Goal: Task Accomplishment & Management: Complete application form

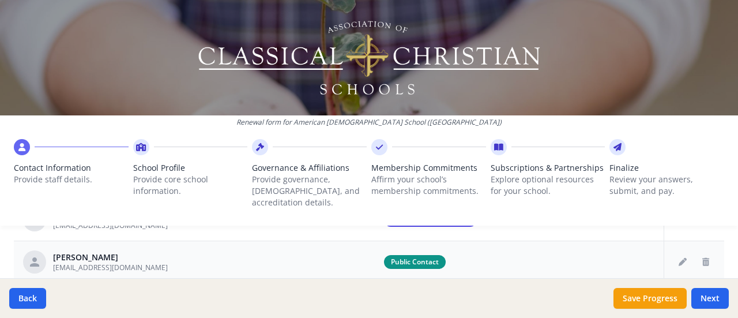
scroll to position [674, 0]
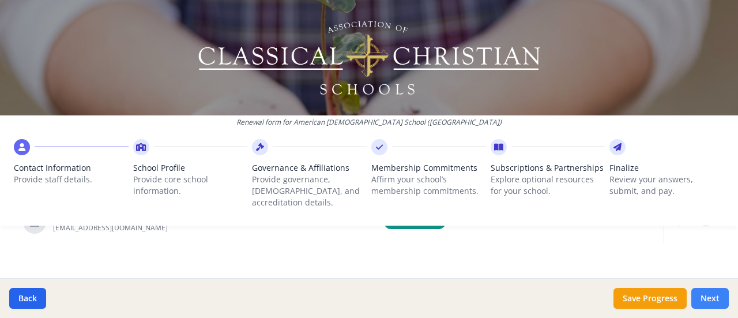
click at [721, 292] on button "Next" at bounding box center [709, 298] width 37 height 21
type input "[PHONE_NUMBER]"
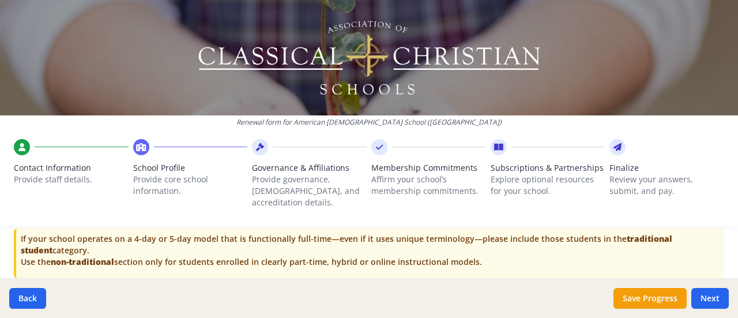
scroll to position [2518, 0]
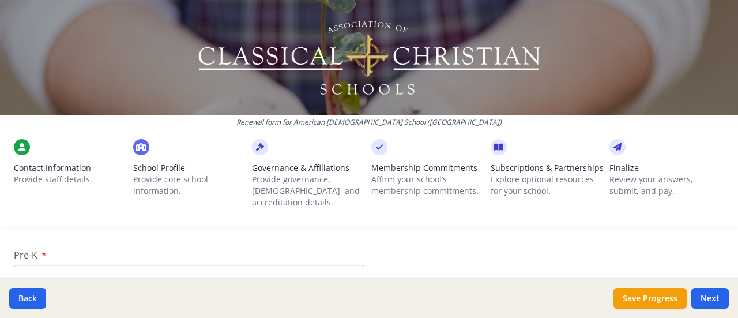
click at [308, 264] on input "Pre-K" at bounding box center [189, 274] width 350 height 21
click at [76, 274] on input "K-6 (Full-time)" at bounding box center [189, 284] width 350 height 21
click at [77, 264] on input "12" at bounding box center [189, 274] width 350 height 21
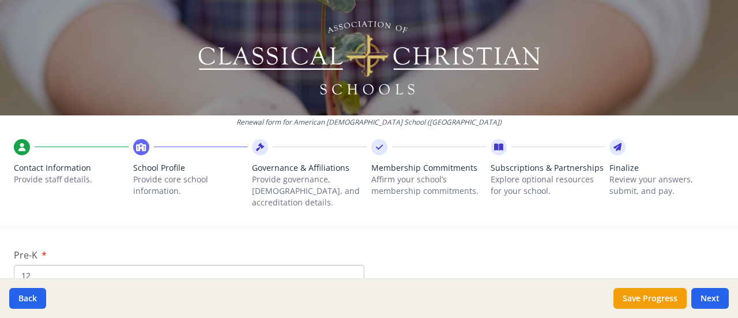
type input "1"
type input "28"
click at [97, 218] on div "Renewal form for American [DEMOGRAPHIC_DATA] School ([GEOGRAPHIC_DATA]) Contact…" at bounding box center [369, 117] width 738 height 235
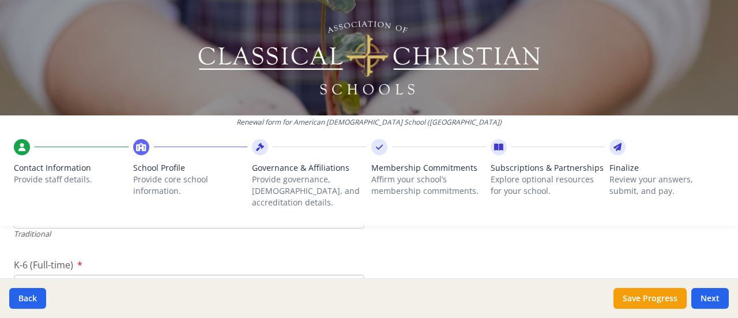
click at [99, 274] on input "K-6 (Full-time)" at bounding box center [189, 284] width 350 height 21
type input "129"
click at [226, 226] on input "7-12 (Full-time)" at bounding box center [189, 236] width 350 height 21
type input "108"
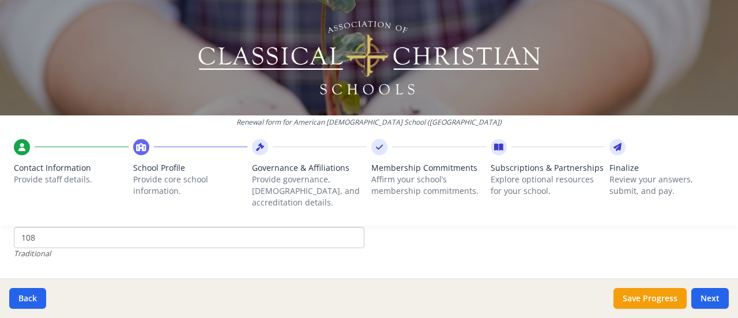
click at [307, 240] on input "Number of New Students for the 2025-26 School Year." at bounding box center [189, 246] width 350 height 21
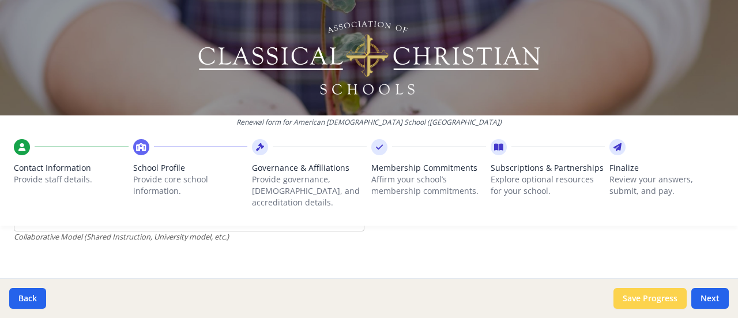
type input "265"
click at [663, 299] on button "Save Progress" at bounding box center [649, 298] width 73 height 21
type input "[PHONE_NUMBER]"
type input "9950"
type input "0"
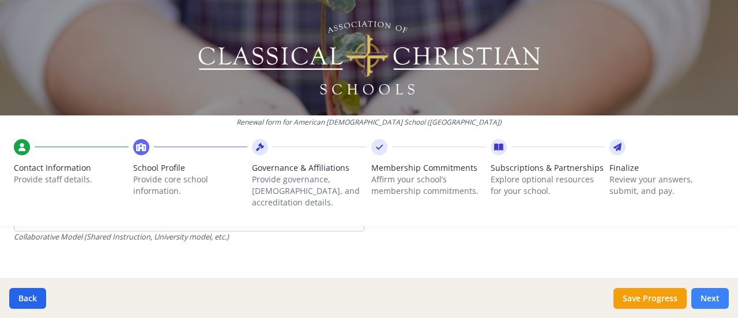
type input "9950"
type input "10150"
type input "11200"
type input "200"
type input "0"
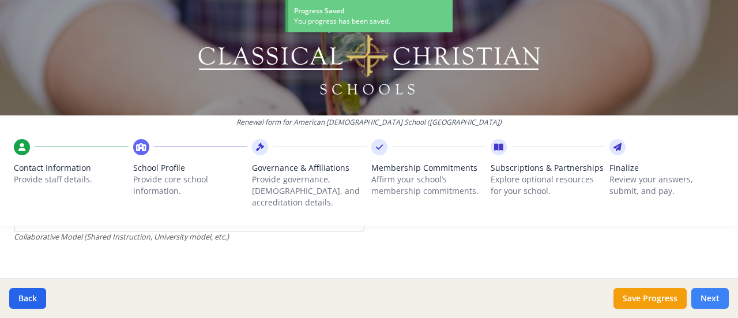
click at [704, 298] on button "Next" at bounding box center [709, 298] width 37 height 21
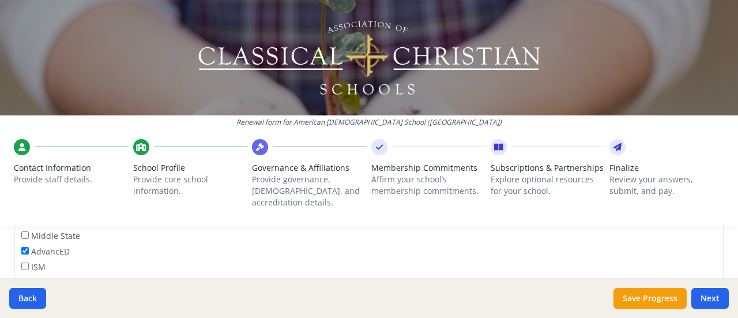
scroll to position [891, 0]
click at [698, 293] on button "Next" at bounding box center [709, 298] width 37 height 21
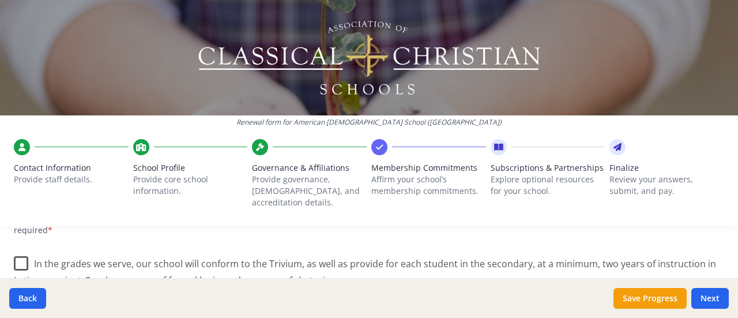
click at [20, 251] on label "In the grades we serve, our school will conform to the Trivium, as well as prov…" at bounding box center [369, 267] width 710 height 39
click at [0, 0] on input "In the grades we serve, our school will conform to the Trivium, as well as prov…" at bounding box center [0, 0] width 0 height 0
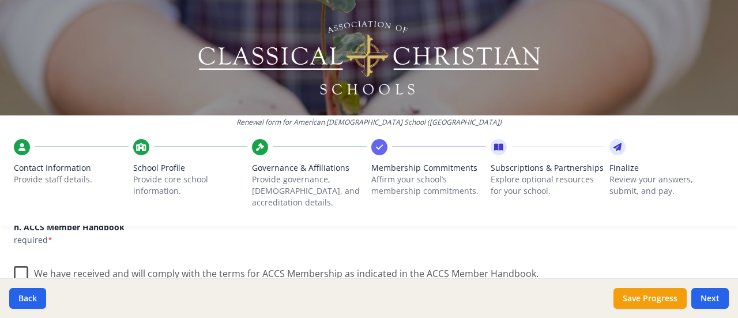
scroll to position [1006, 0]
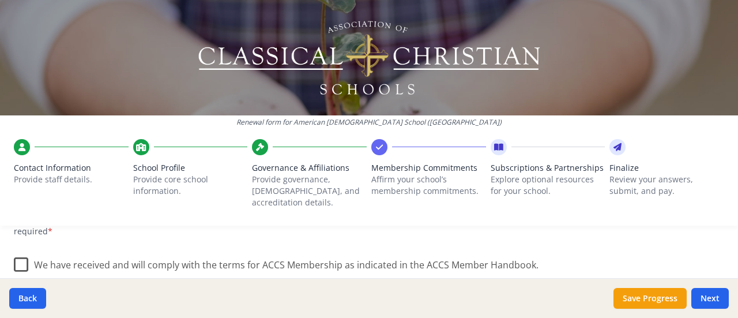
click at [20, 253] on label "We have received and will comply with the terms for ACCS Membership as indicate…" at bounding box center [276, 262] width 524 height 25
click at [0, 0] on input "We have received and will comply with the terms for ACCS Membership as indicate…" at bounding box center [0, 0] width 0 height 0
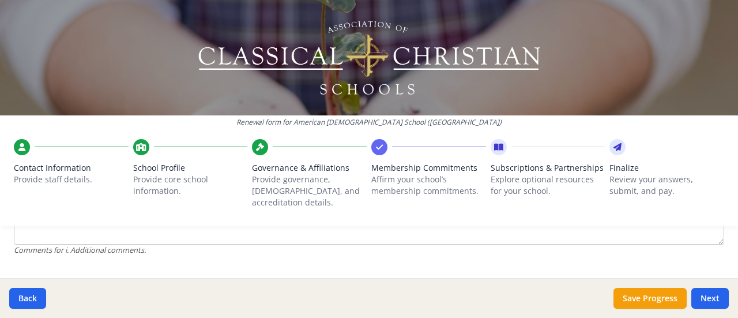
scroll to position [1209, 0]
click at [710, 297] on button "Next" at bounding box center [709, 298] width 37 height 21
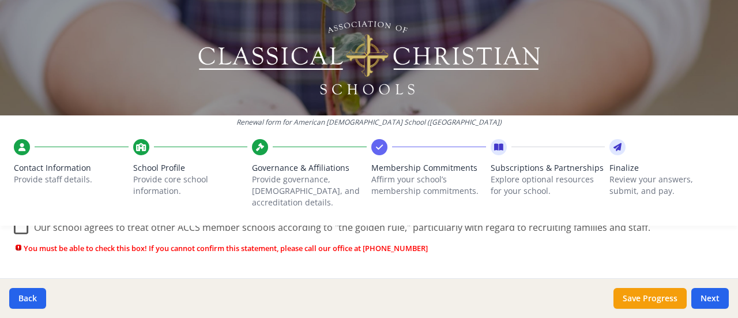
scroll to position [866, 0]
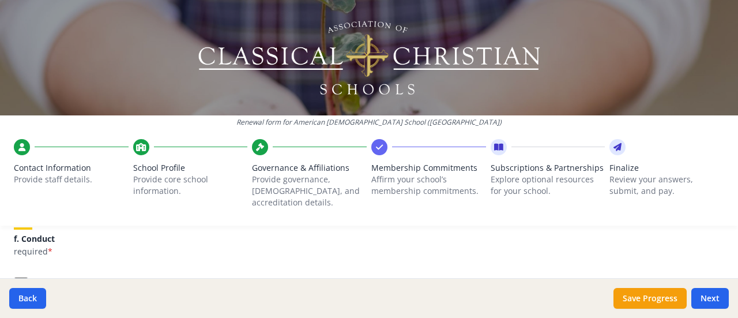
click at [15, 270] on label "Our school agrees to treat other ACCS member schools according to "the golden r…" at bounding box center [332, 282] width 636 height 25
click at [0, 0] on input "Our school agrees to treat other ACCS member schools according to "the golden r…" at bounding box center [0, 0] width 0 height 0
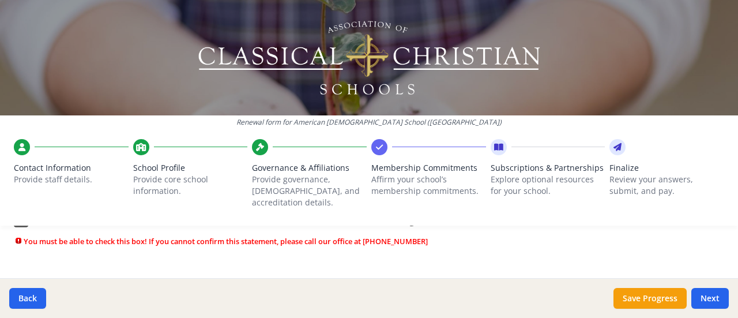
scroll to position [751, 0]
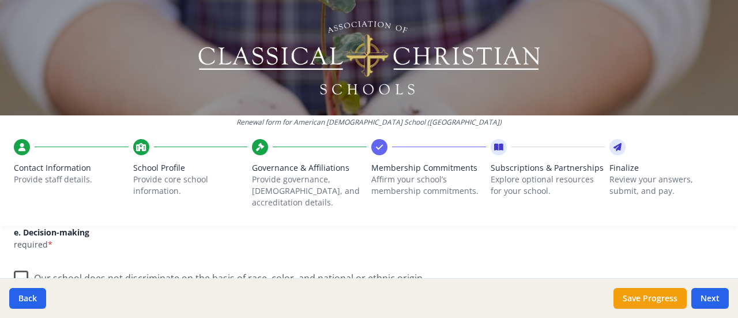
click at [20, 263] on label "Our school does not discriminate on the basis of race, color, and national or e…" at bounding box center [219, 275] width 411 height 25
click at [0, 0] on input "Our school does not discriminate on the basis of race, color, and national or e…" at bounding box center [0, 0] width 0 height 0
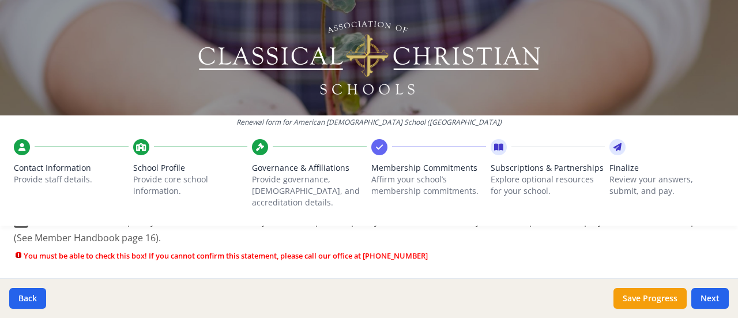
scroll to position [578, 0]
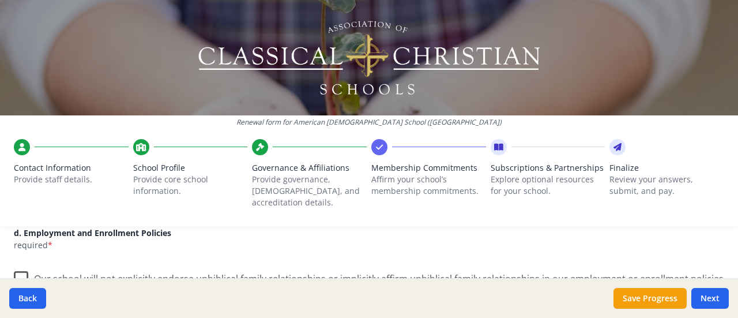
click at [18, 263] on label "Our school will not explicitly endorse unbiblical family relationships or impli…" at bounding box center [369, 282] width 710 height 39
click at [0, 0] on input "Our school will not explicitly endorse unbiblical family relationships or impli…" at bounding box center [0, 0] width 0 height 0
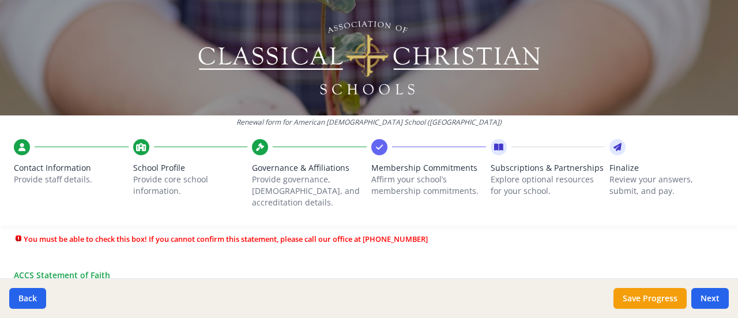
scroll to position [463, 0]
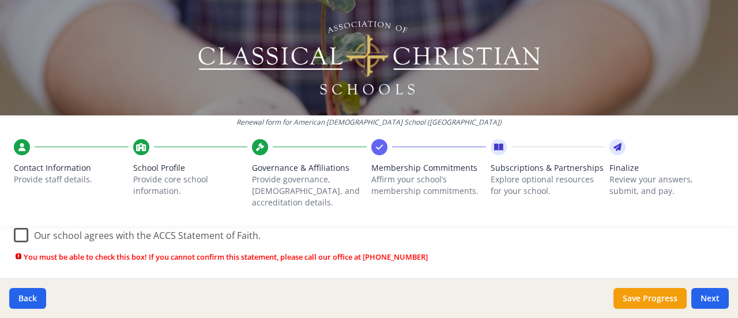
click at [21, 219] on div "Renewal form for American [DEMOGRAPHIC_DATA] School ([GEOGRAPHIC_DATA]) Contact…" at bounding box center [369, 117] width 738 height 235
click at [24, 224] on label "Our school agrees with the ACCS Statement of Faith." at bounding box center [137, 232] width 247 height 25
click at [0, 0] on input "Our school agrees with the ACCS Statement of Faith." at bounding box center [0, 0] width 0 height 0
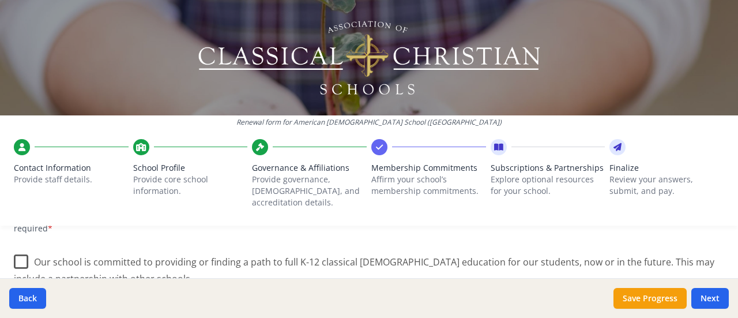
scroll to position [290, 0]
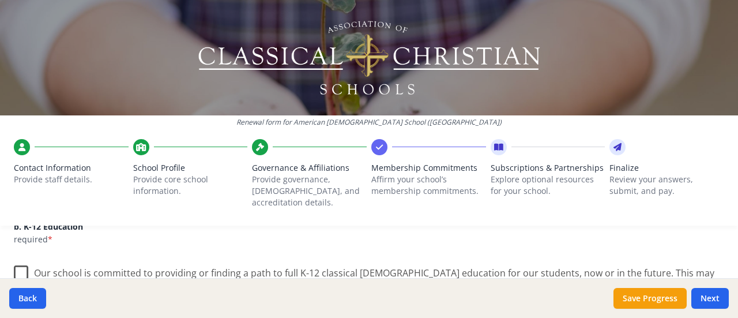
click at [23, 258] on label "Our school is committed to providing or finding a path to full K-12 classical […" at bounding box center [369, 277] width 710 height 39
click at [0, 0] on input "Our school is committed to providing or finding a path to full K-12 classical […" at bounding box center [0, 0] width 0 height 0
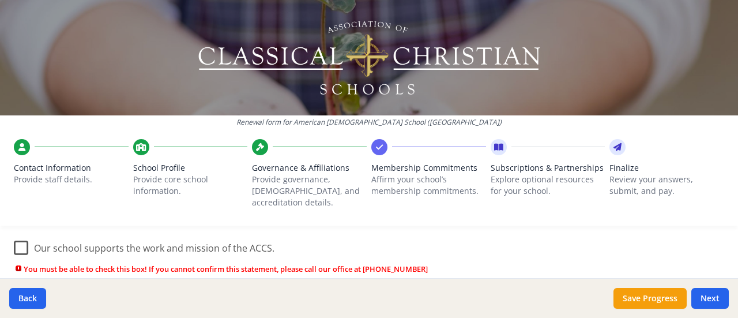
scroll to position [175, 0]
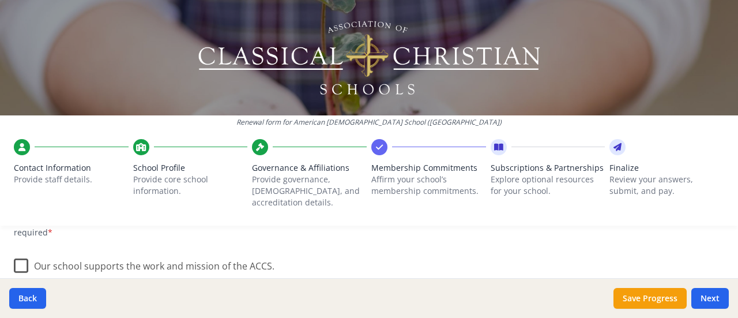
click at [22, 256] on label "Our school supports the work and mission of the ACCS." at bounding box center [144, 263] width 260 height 25
click at [0, 0] on input "Our school supports the work and mission of the ACCS." at bounding box center [0, 0] width 0 height 0
click at [722, 301] on button "Next" at bounding box center [709, 298] width 37 height 21
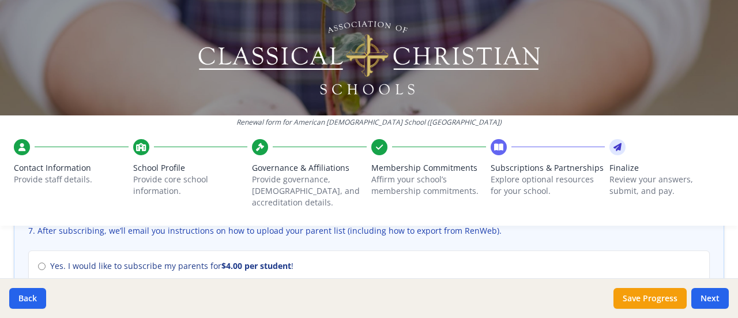
scroll to position [576, 0]
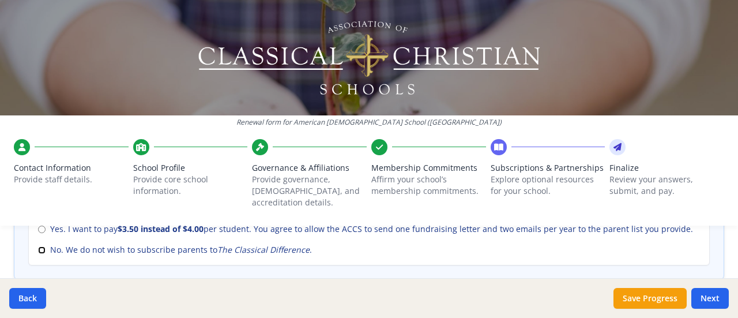
click at [41, 246] on input "No. We do not wish to subscribe parents to The Classical Difference ." at bounding box center [41, 249] width 7 height 7
radio input "true"
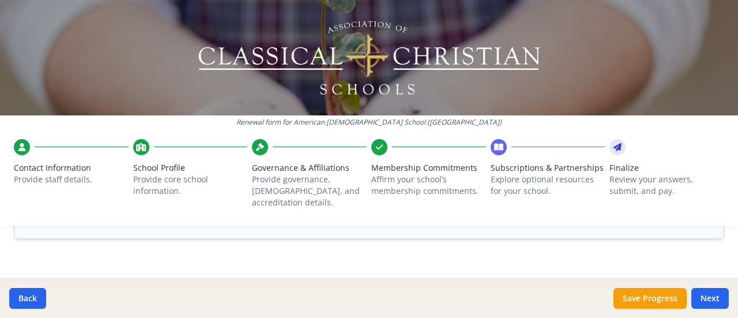
scroll to position [996, 0]
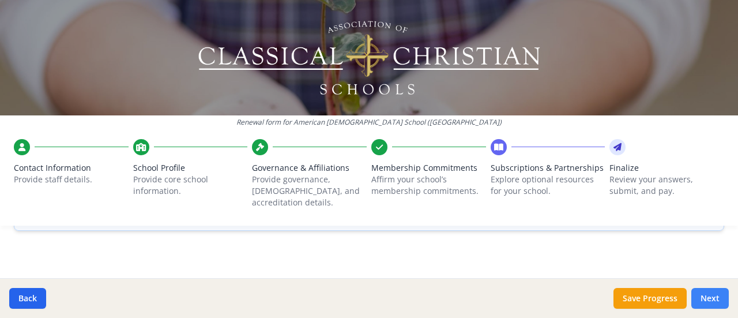
click at [714, 300] on button "Next" at bounding box center [709, 298] width 37 height 21
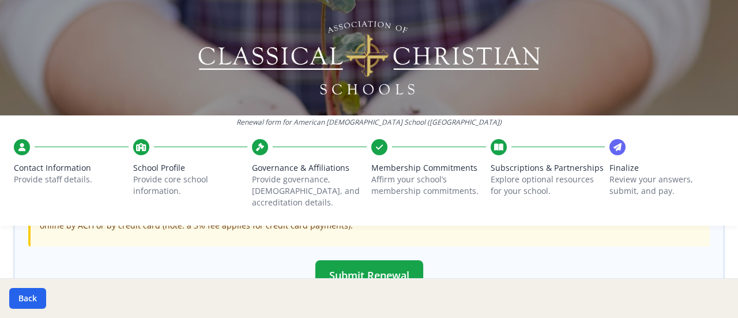
scroll to position [454, 0]
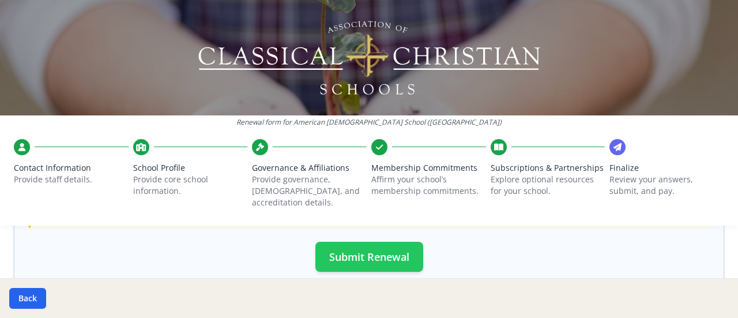
click at [389, 244] on button "Submit Renewal" at bounding box center [369, 256] width 108 height 30
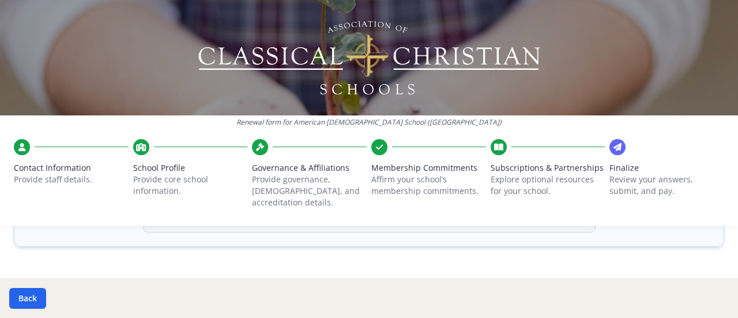
scroll to position [508, 0]
